Goal: Task Accomplishment & Management: Complete application form

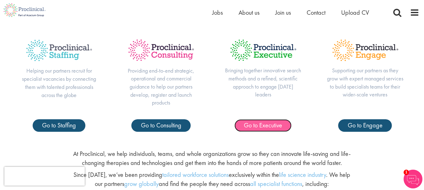
click at [263, 124] on span "Go to Executive" at bounding box center [263, 125] width 38 height 8
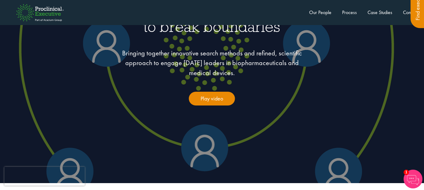
scroll to position [126, 0]
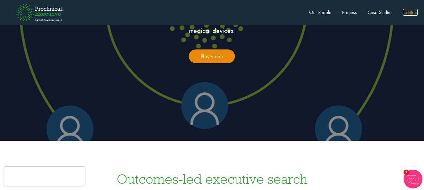
click at [410, 13] on link "Contact" at bounding box center [410, 12] width 15 height 7
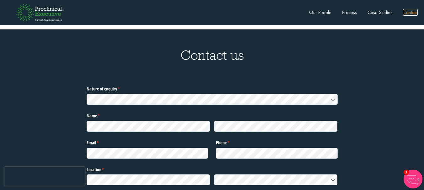
scroll to position [1908, 0]
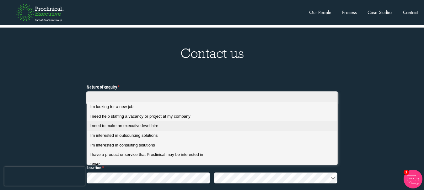
click at [120, 107] on span "I'm looking for a new job" at bounding box center [111, 107] width 44 height 6
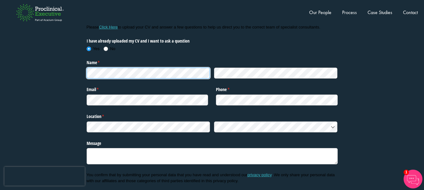
scroll to position [2002, 0]
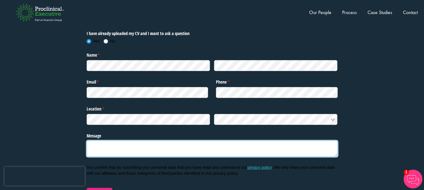
click at [104, 141] on textarea "Message" at bounding box center [212, 149] width 251 height 16
paste textarea "I am reaching out to introduce myself and explore opportunities with small phar…"
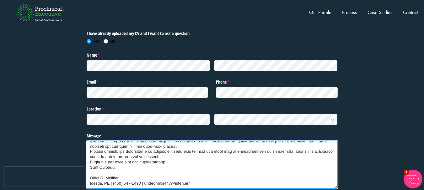
scroll to position [0, 0]
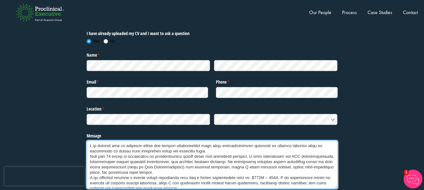
click at [211, 141] on textarea "Message" at bounding box center [212, 165] width 251 height 48
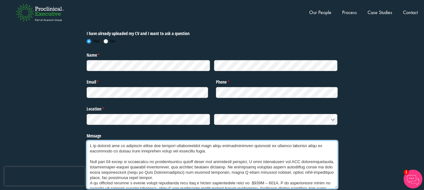
drag, startPoint x: 199, startPoint y: 165, endPoint x: 211, endPoint y: 160, distance: 13.8
click at [199, 164] on textarea "Message" at bounding box center [212, 165] width 251 height 48
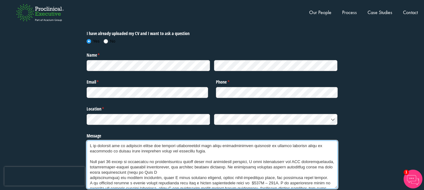
click at [200, 160] on textarea "Message" at bounding box center [212, 165] width 251 height 48
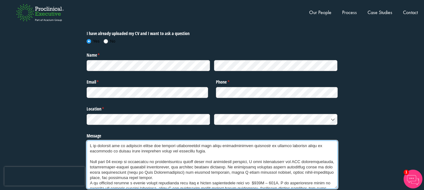
click at [200, 167] on textarea "Message" at bounding box center [212, 165] width 251 height 48
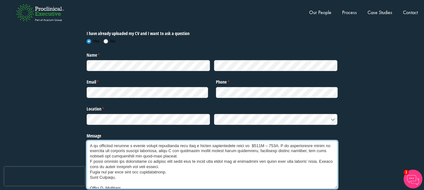
scroll to position [58, 0]
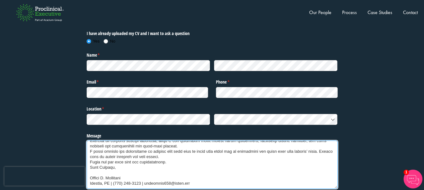
click at [104, 141] on textarea "Message" at bounding box center [212, 165] width 251 height 48
drag, startPoint x: 182, startPoint y: 147, endPoint x: 190, endPoint y: 141, distance: 9.9
click at [182, 147] on textarea "Message" at bounding box center [212, 165] width 251 height 48
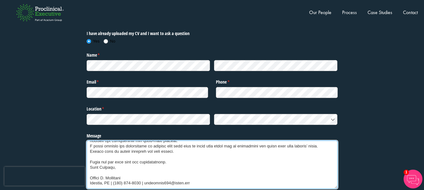
click at [171, 156] on textarea "Message" at bounding box center [212, 165] width 251 height 48
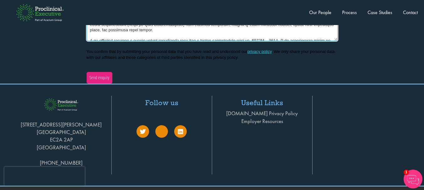
scroll to position [2119, 0]
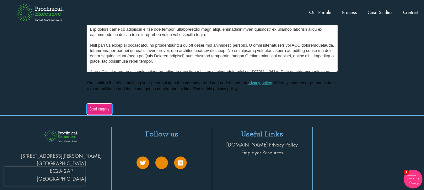
type textarea "I am reaching out to introduce myself and explore opportunities with small phar…"
click at [99, 106] on span "Send enquiry" at bounding box center [99, 109] width 20 height 7
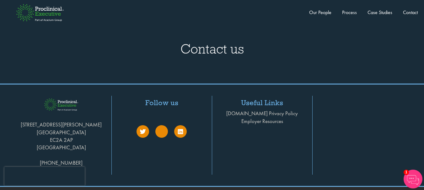
scroll to position [1907, 0]
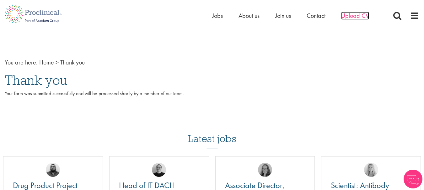
click at [354, 17] on span "Upload CV" at bounding box center [355, 16] width 28 height 8
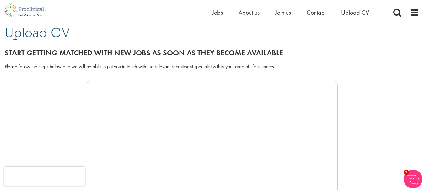
scroll to position [63, 0]
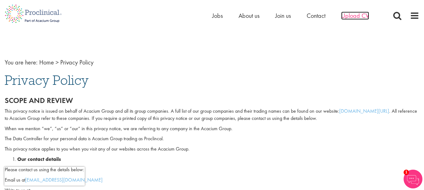
click at [353, 18] on span "Upload CV" at bounding box center [355, 16] width 28 height 8
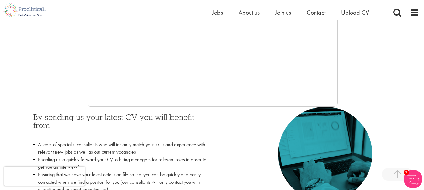
scroll to position [220, 0]
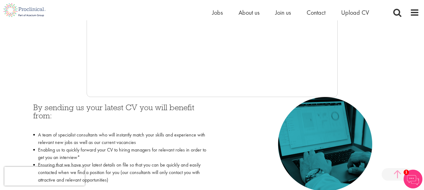
click at [397, 176] on span at bounding box center [397, 175] width 31 height 13
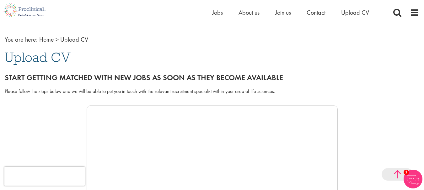
scroll to position [0, 0]
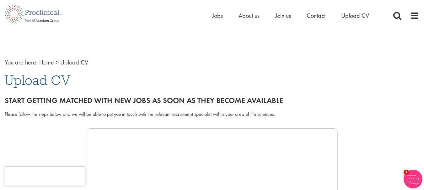
click at [39, 83] on span "Upload CV" at bounding box center [38, 80] width 66 height 17
click at [39, 82] on span "Upload CV" at bounding box center [38, 80] width 66 height 17
click at [65, 64] on span "Upload CV" at bounding box center [74, 62] width 28 height 8
click at [68, 61] on span "Upload CV" at bounding box center [74, 62] width 28 height 8
click at [23, 78] on span "Upload CV" at bounding box center [38, 80] width 66 height 17
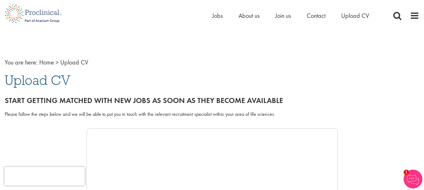
click at [23, 79] on span "Upload CV" at bounding box center [38, 80] width 66 height 17
click at [14, 83] on span "Upload CV" at bounding box center [38, 80] width 66 height 17
click at [42, 82] on span "Upload CV" at bounding box center [38, 80] width 66 height 17
click at [356, 17] on span "Upload CV" at bounding box center [355, 16] width 28 height 8
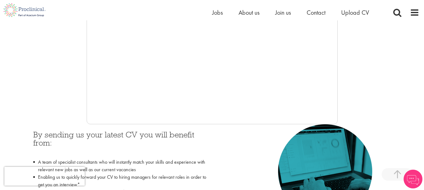
scroll to position [220, 0]
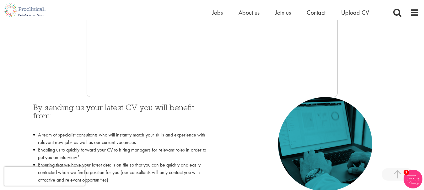
click at [102, 111] on h3 "By sending us your latest CV you will benefit from:" at bounding box center [120, 116] width 174 height 25
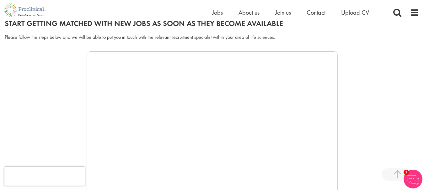
scroll to position [65, 0]
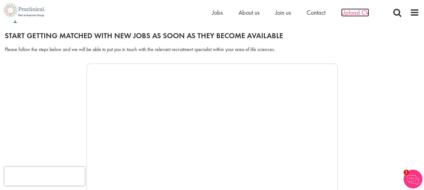
click at [354, 13] on span "Upload CV" at bounding box center [355, 12] width 28 height 8
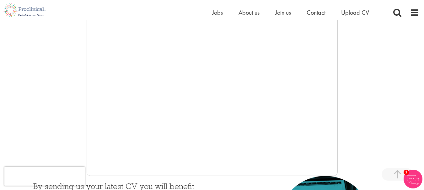
scroll to position [157, 0]
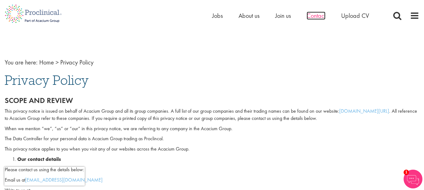
click at [313, 15] on span "Contact" at bounding box center [316, 16] width 19 height 8
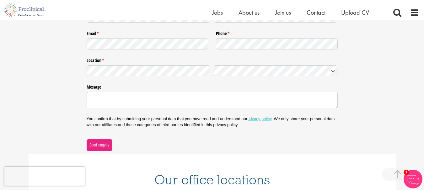
scroll to position [126, 0]
